Goal: Information Seeking & Learning: Learn about a topic

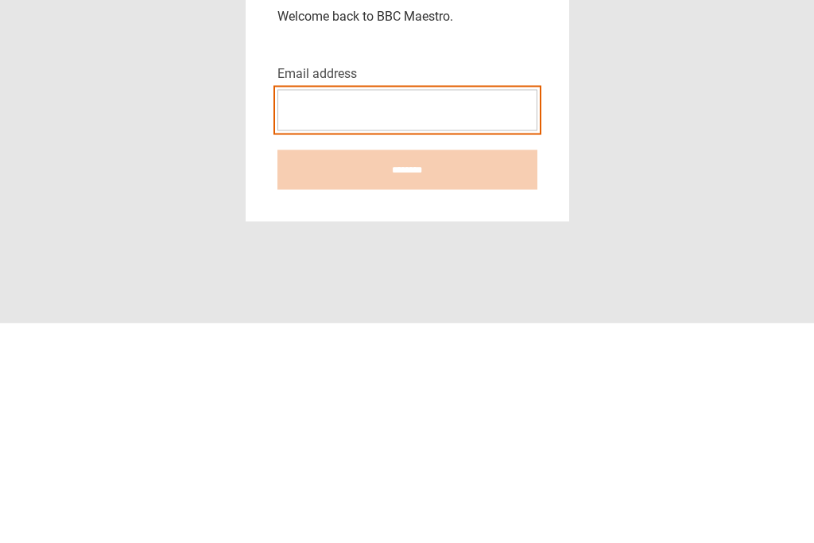
type input "**********"
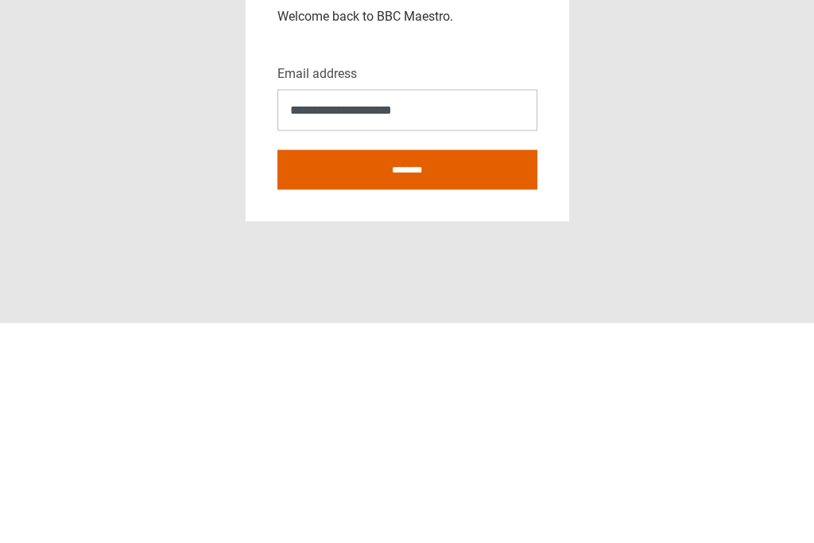
click at [407, 370] on input "********" at bounding box center [408, 390] width 260 height 40
type input "**********"
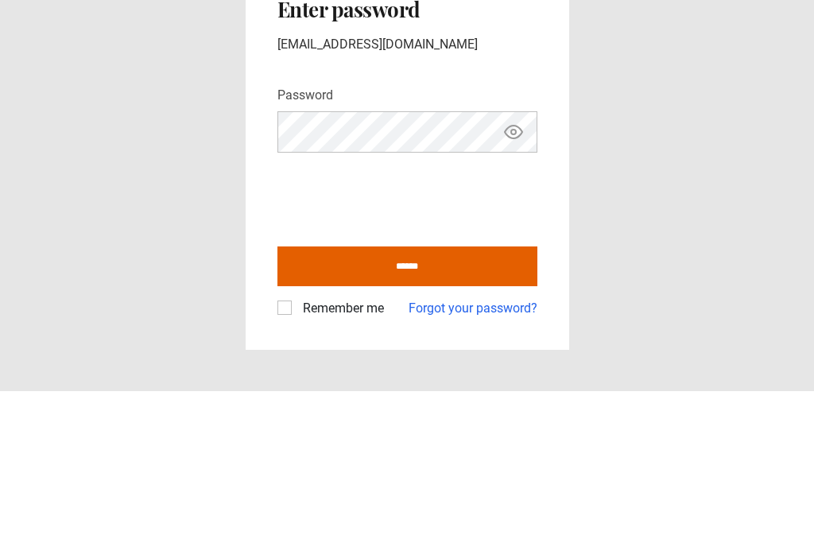
scroll to position [31, 0]
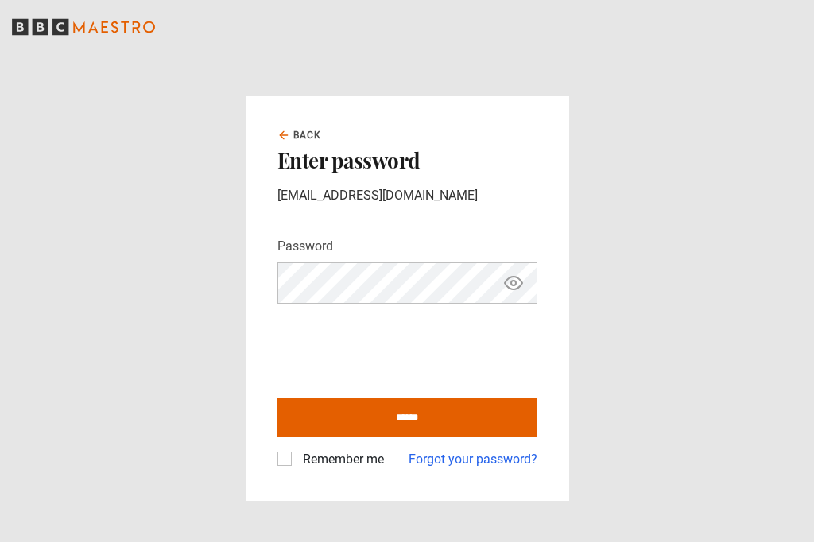
click at [516, 274] on icon "Show password" at bounding box center [513, 283] width 19 height 19
click at [297, 451] on label "Remember me" at bounding box center [340, 460] width 87 height 19
click at [491, 398] on input "******" at bounding box center [408, 418] width 260 height 40
type input "**********"
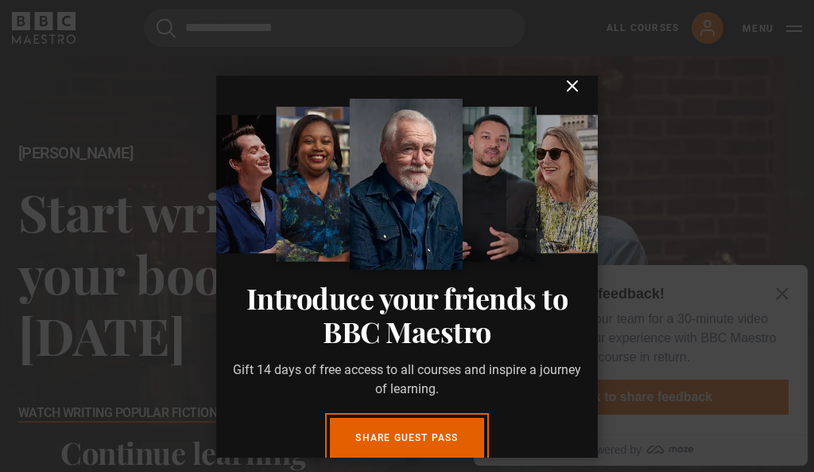
click at [577, 87] on icon "submit" at bounding box center [572, 85] width 19 height 19
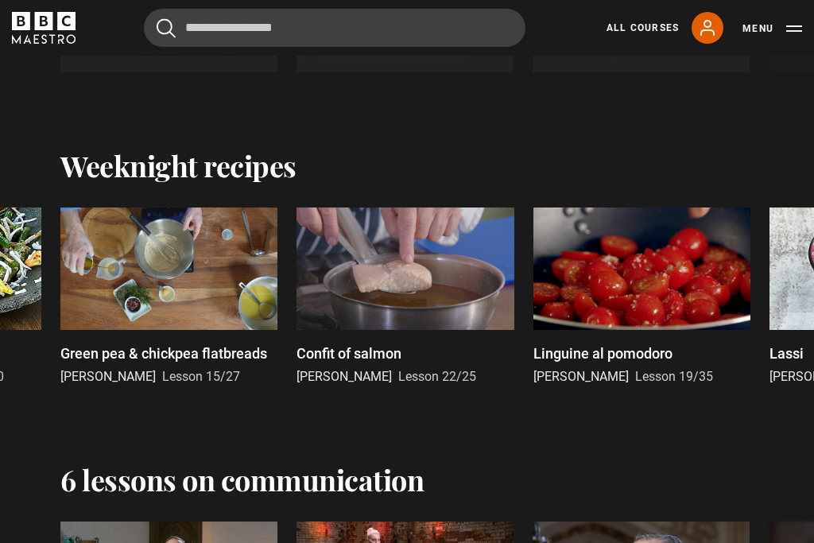
scroll to position [1747, 0]
click at [438, 296] on div at bounding box center [405, 269] width 217 height 122
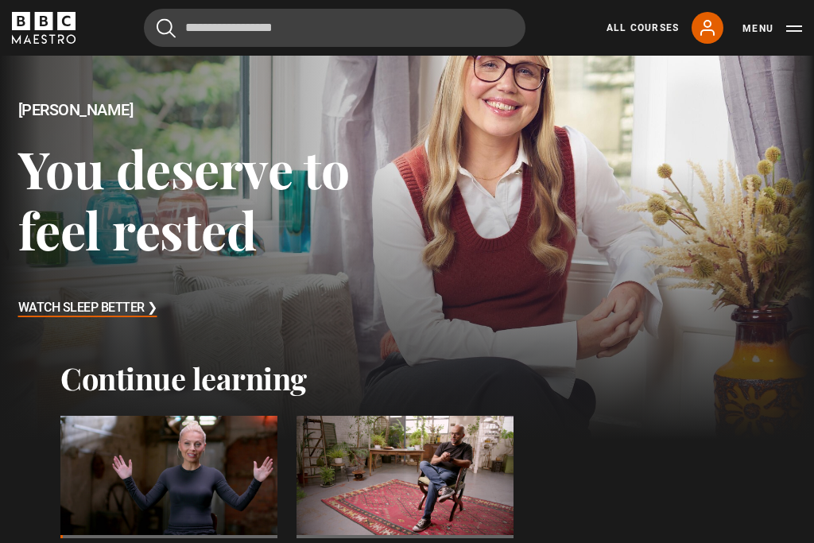
scroll to position [72, 0]
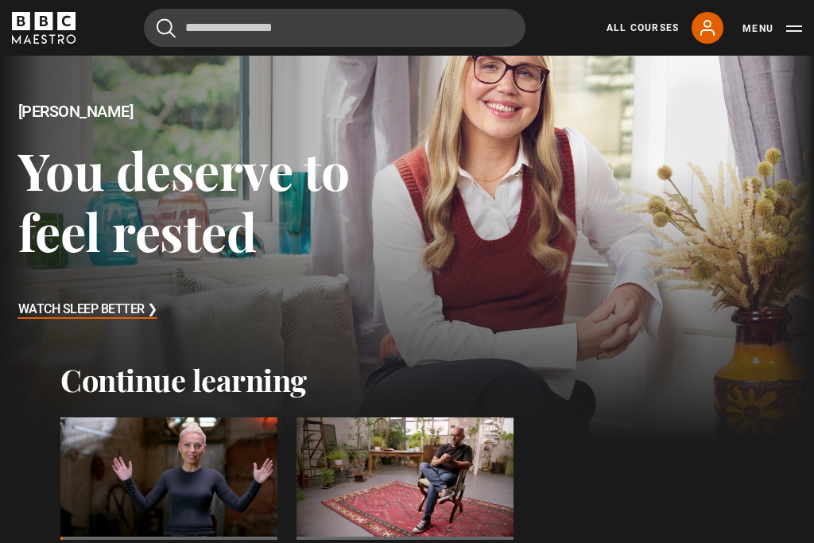
click at [48, 309] on h3 "Watch Sleep Better ❯" at bounding box center [87, 310] width 139 height 24
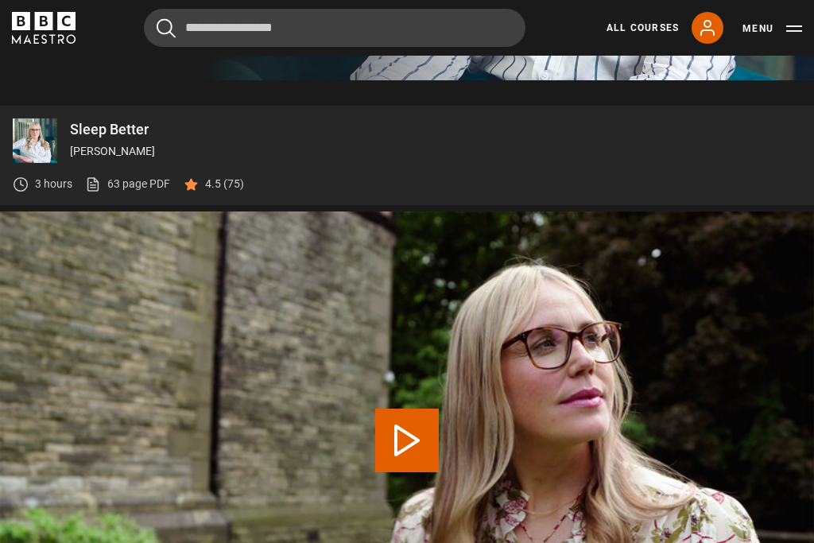
scroll to position [495, 0]
click at [128, 193] on link "63 page PDF (opens in new tab)" at bounding box center [127, 185] width 85 height 17
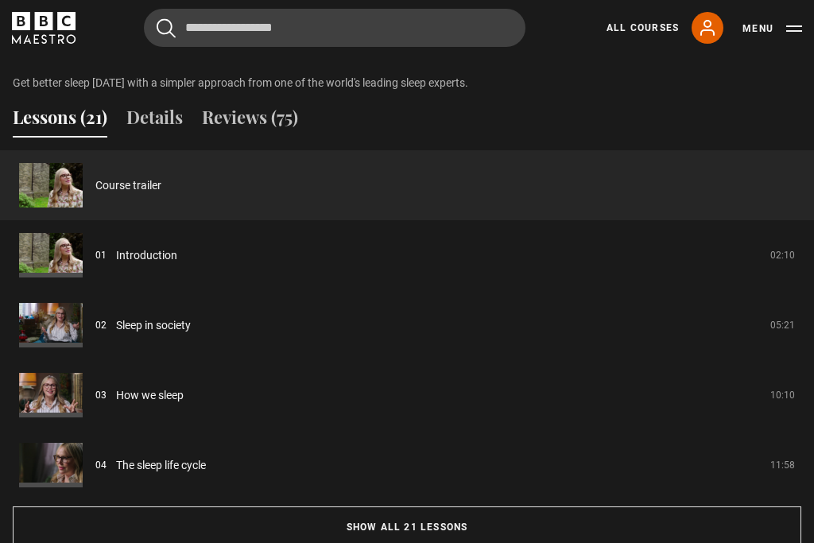
scroll to position [1168, 0]
click at [155, 138] on button "Details" at bounding box center [154, 120] width 56 height 33
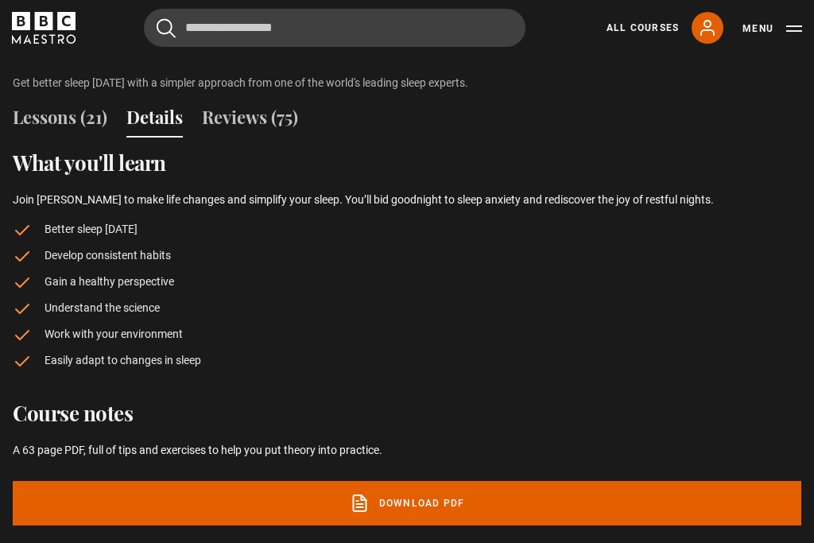
click at [254, 138] on button "Reviews (75)" at bounding box center [250, 120] width 96 height 33
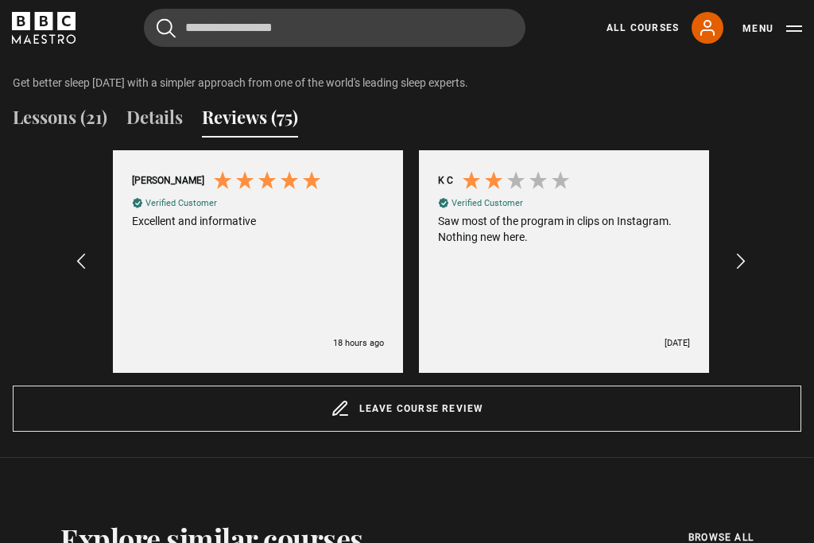
click at [43, 138] on button "Lessons (21)" at bounding box center [60, 120] width 95 height 33
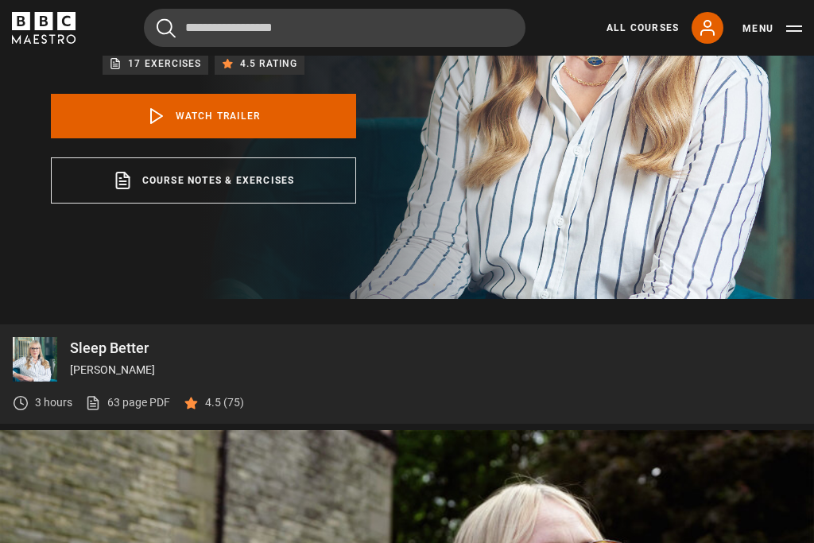
scroll to position [0, 0]
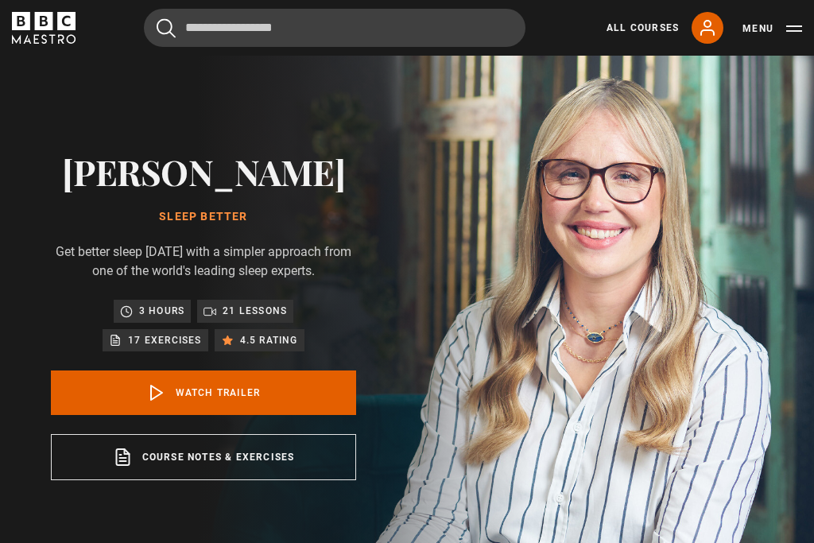
click at [34, 31] on icon "BBC Maestro" at bounding box center [44, 28] width 64 height 32
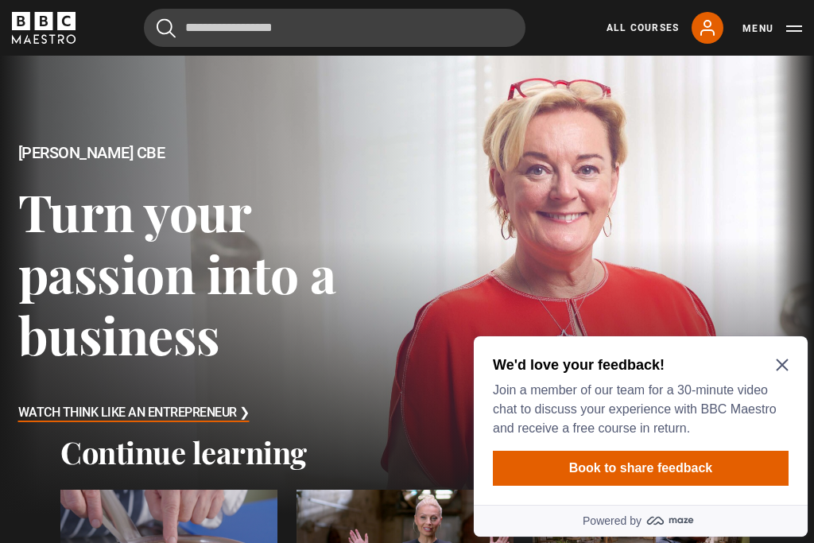
click at [779, 364] on icon "Close Maze Prompt" at bounding box center [782, 365] width 13 height 13
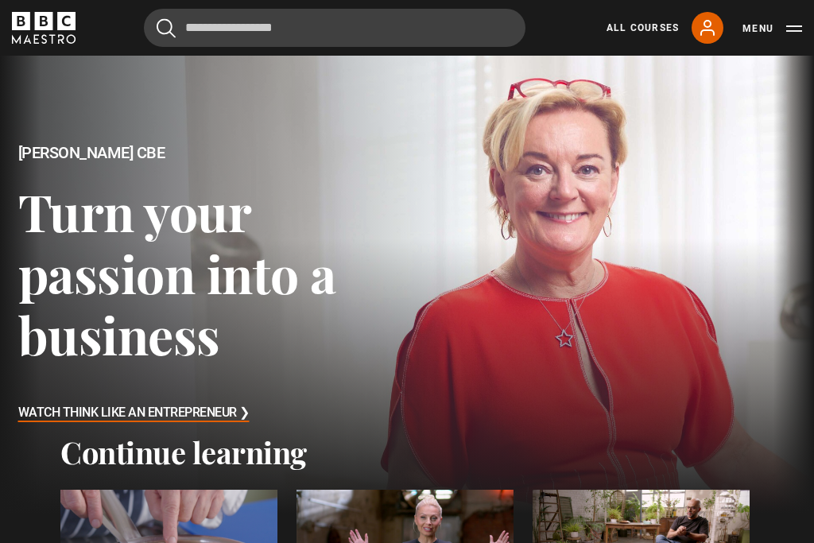
click at [635, 34] on link "All Courses" at bounding box center [643, 28] width 72 height 14
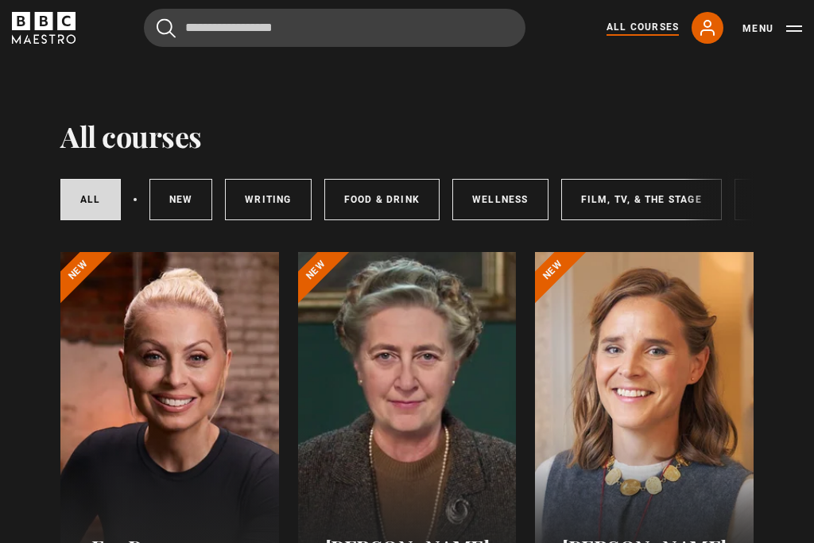
click at [706, 27] on icon at bounding box center [707, 28] width 13 height 14
click at [707, 31] on icon at bounding box center [707, 28] width 13 height 14
click at [796, 33] on button "Menu" at bounding box center [773, 29] width 60 height 16
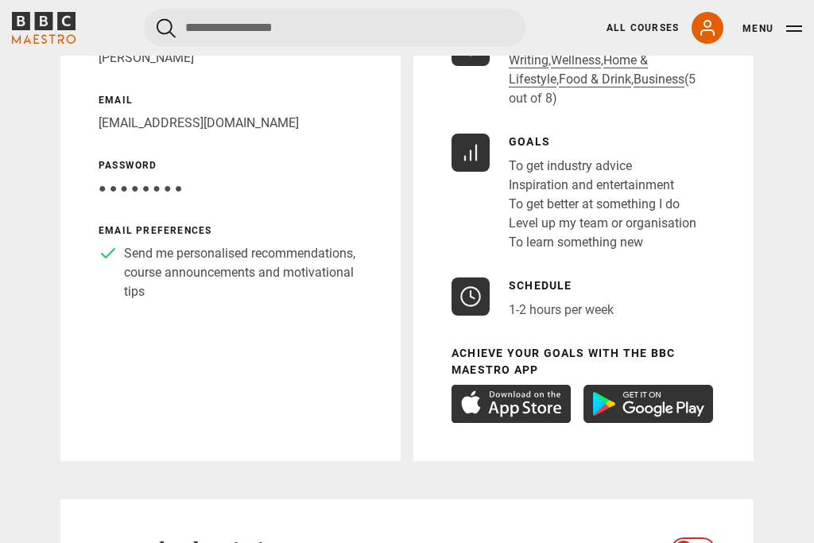
scroll to position [270, 0]
click at [506, 389] on img at bounding box center [511, 404] width 119 height 38
click at [533, 385] on img at bounding box center [511, 404] width 119 height 38
click at [532, 388] on img at bounding box center [511, 404] width 119 height 38
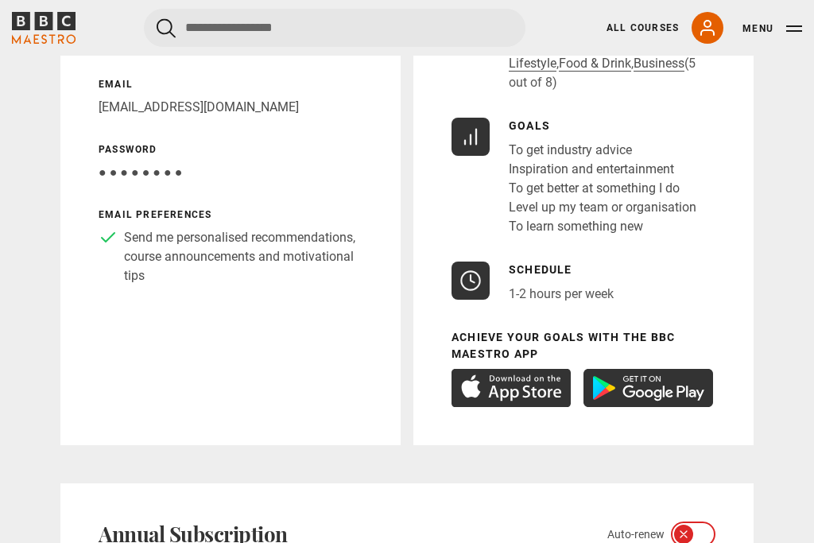
click at [530, 377] on img at bounding box center [511, 388] width 119 height 38
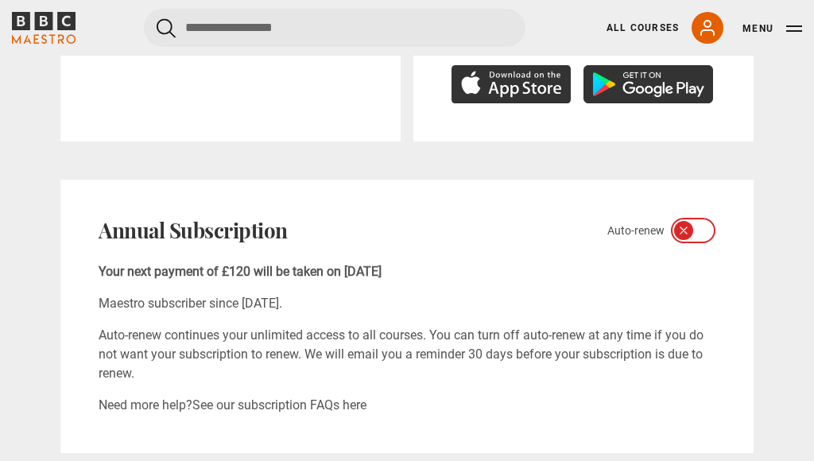
scroll to position [534, 0]
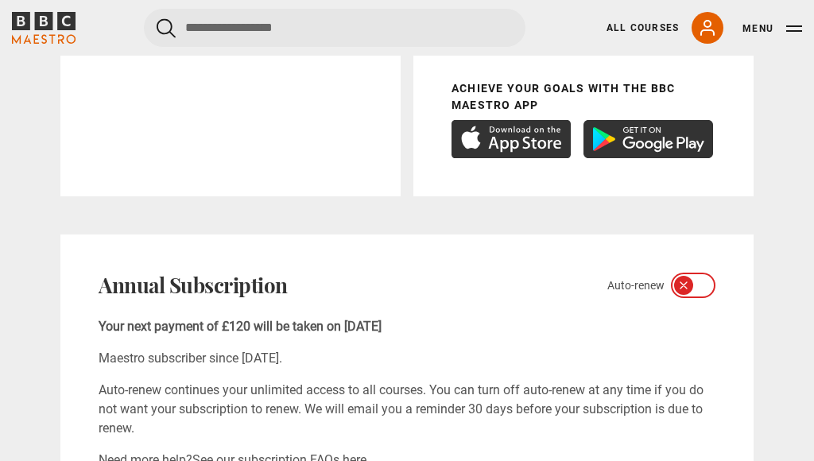
click at [497, 121] on img at bounding box center [511, 139] width 119 height 38
